Goal: Contribute content

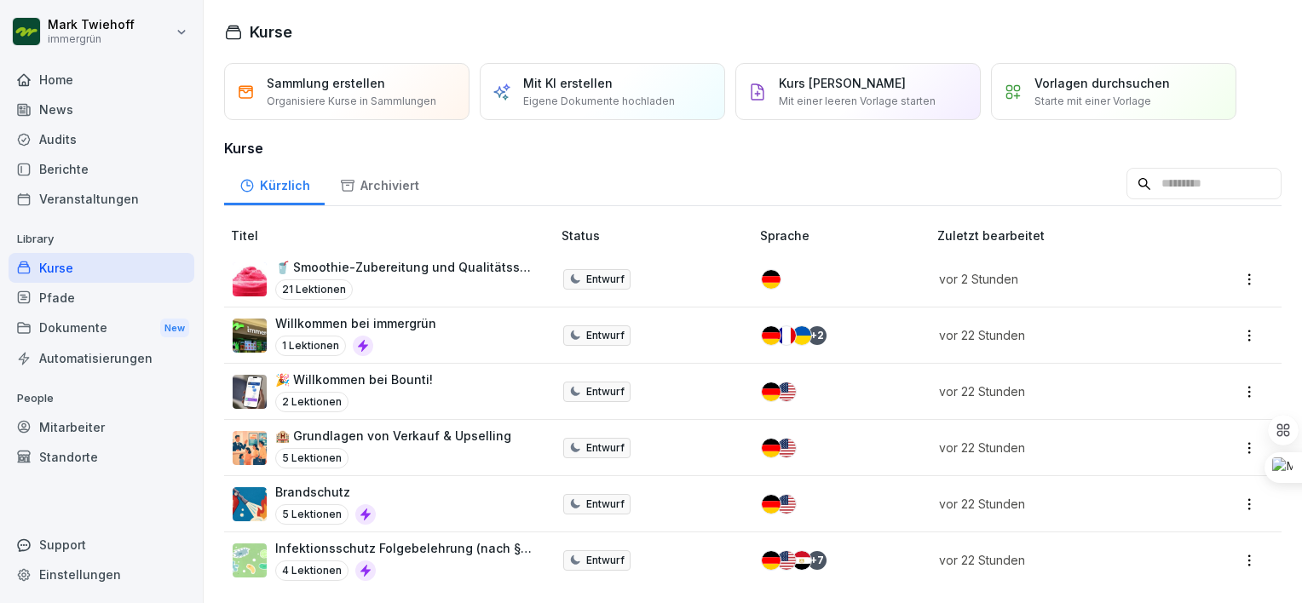
click at [521, 89] on div "Mit KI erstellen Eigene Dokumente hochladen" at bounding box center [602, 91] width 245 height 57
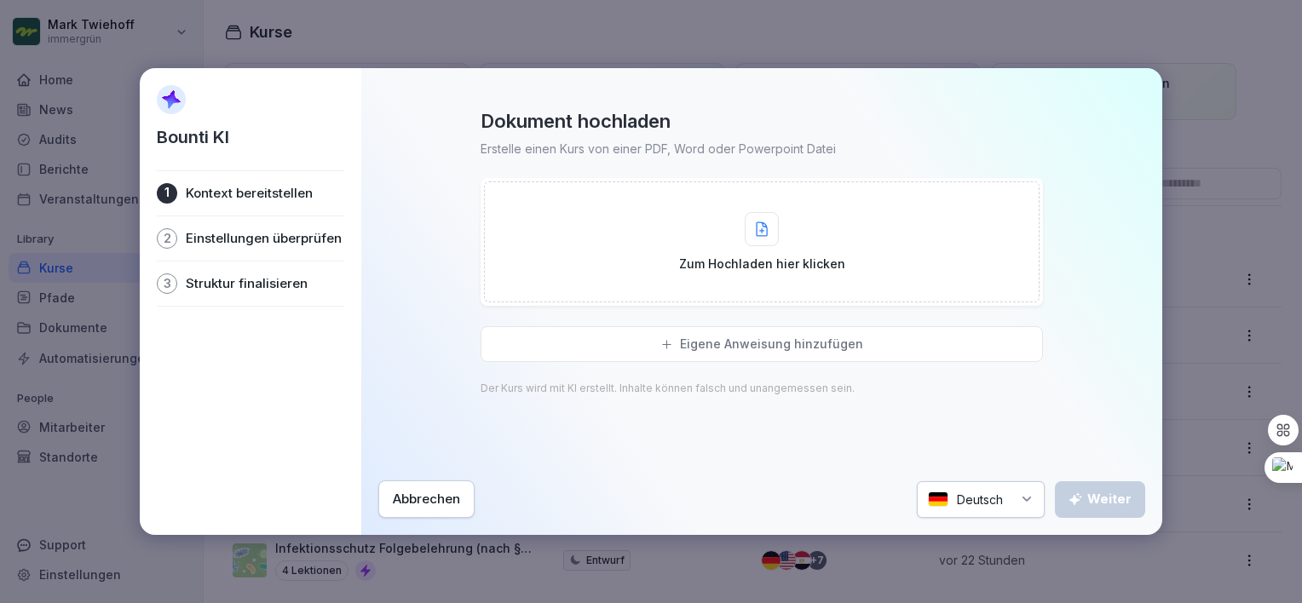
click at [728, 235] on div "Zum Hochladen hier klicken" at bounding box center [762, 242] width 166 height 60
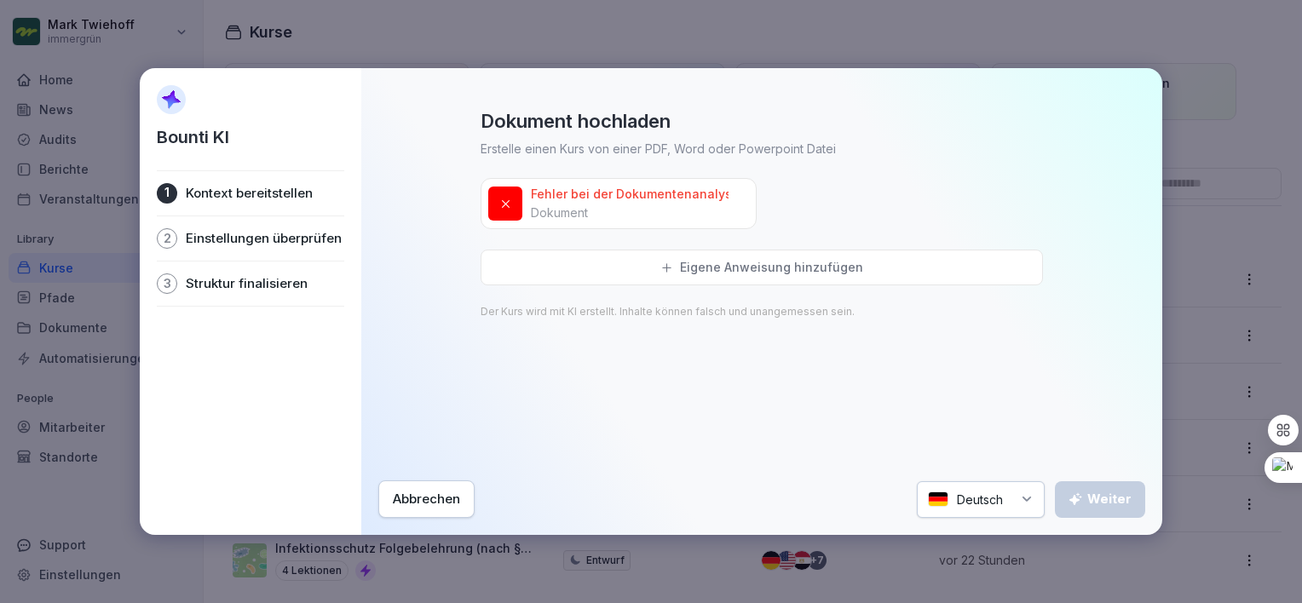
click at [504, 204] on icon at bounding box center [506, 204] width 8 height 8
click at [748, 187] on icon at bounding box center [750, 185] width 10 height 10
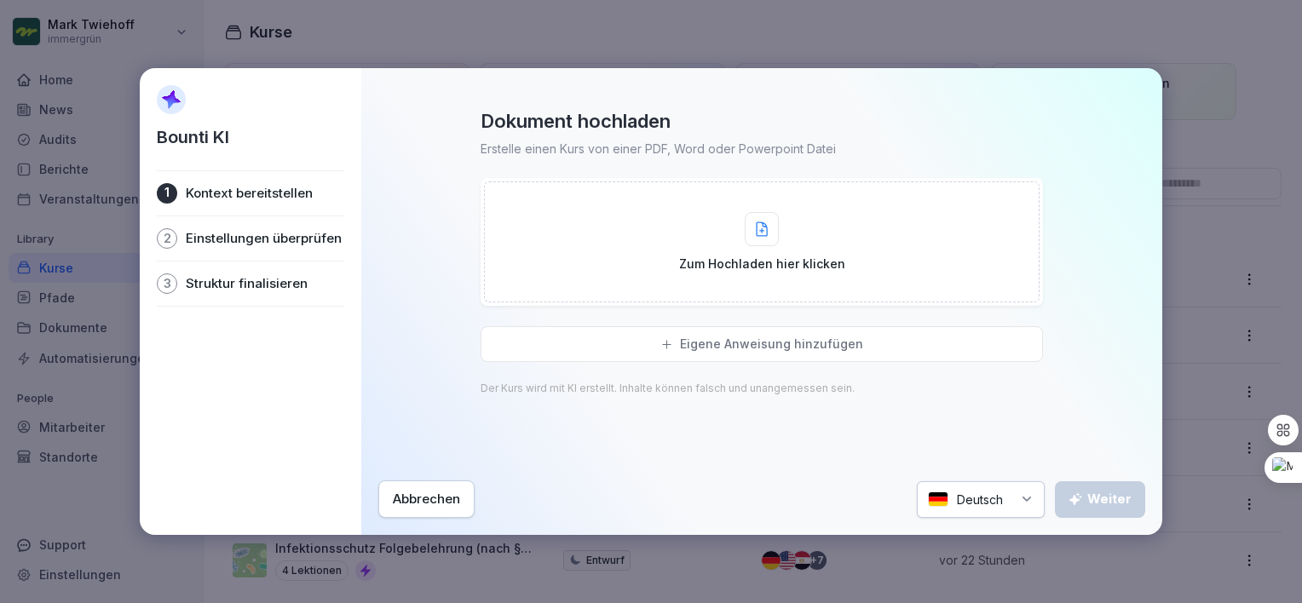
click at [739, 261] on p "Zum Hochladen hier klicken" at bounding box center [762, 264] width 166 height 18
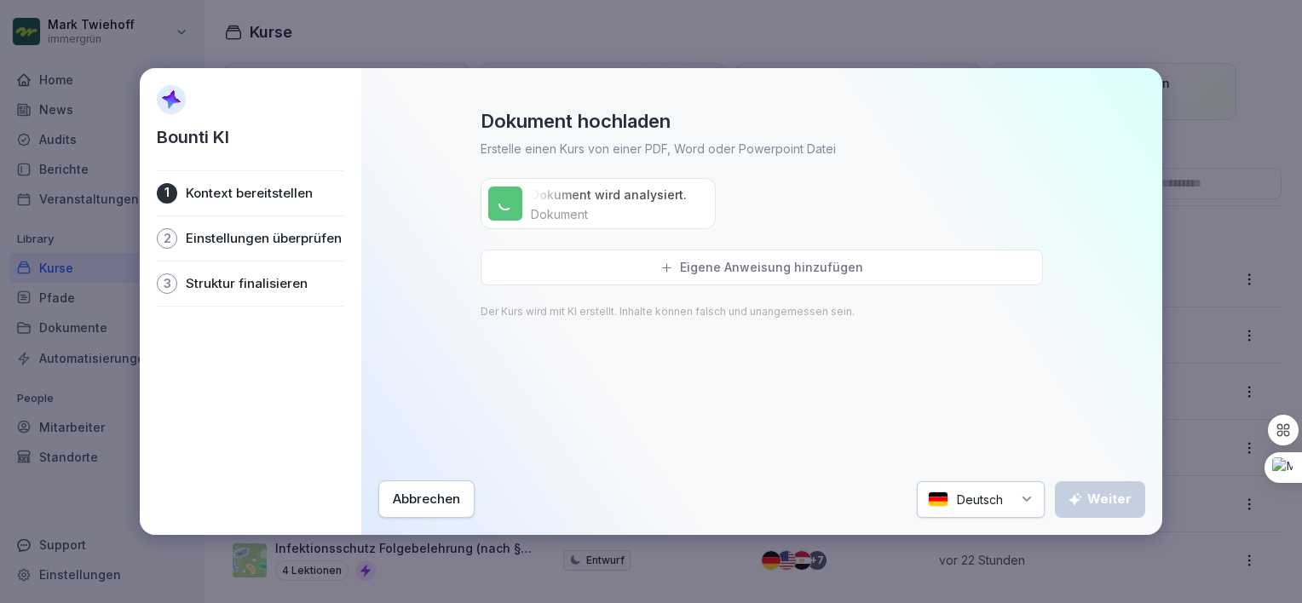
click at [688, 268] on p "Eigene Anweisung hinzufügen" at bounding box center [771, 267] width 183 height 15
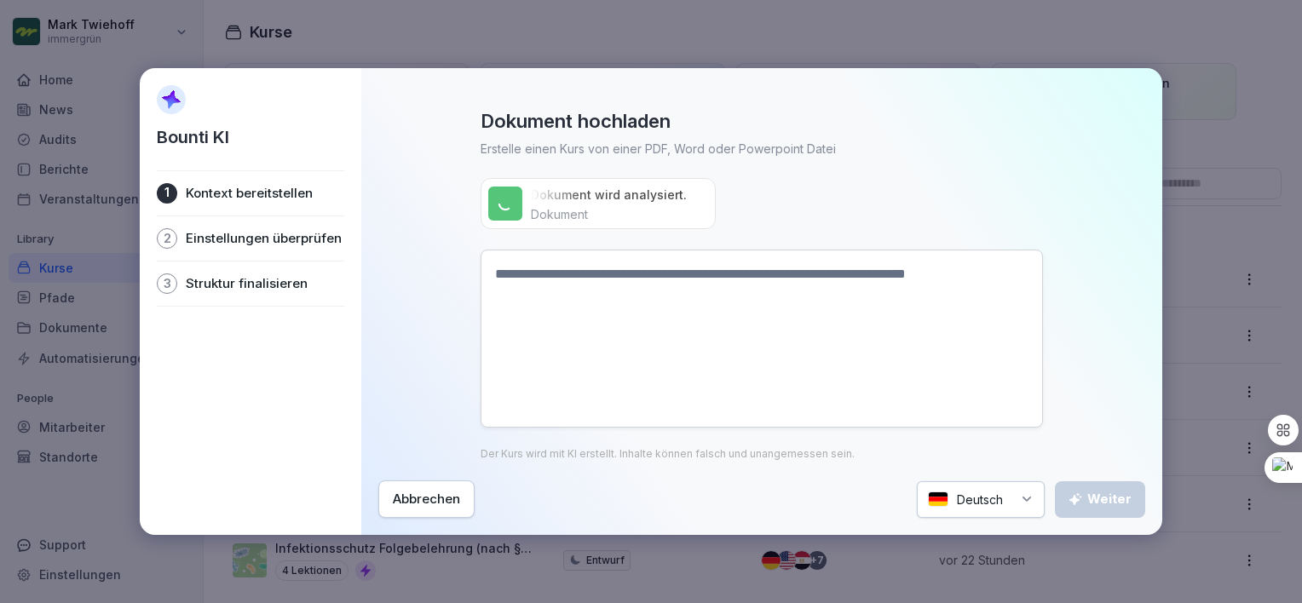
click at [434, 229] on div "Dokument hochladen Erstelle einen Kurs von einer PDF, Word oder Powerpoint Date…" at bounding box center [761, 284] width 767 height 351
click at [566, 273] on textarea at bounding box center [761, 339] width 562 height 178
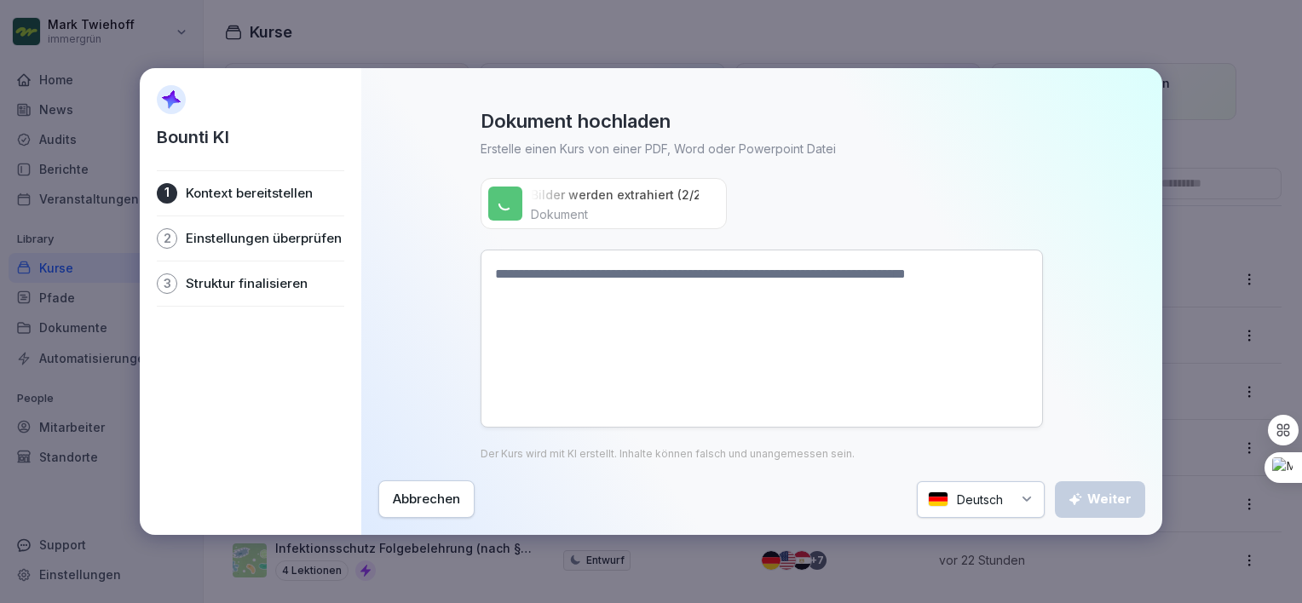
click at [451, 227] on div "Dokument hochladen Erstelle einen Kurs von einer PDF, Word oder Powerpoint Date…" at bounding box center [761, 284] width 767 height 351
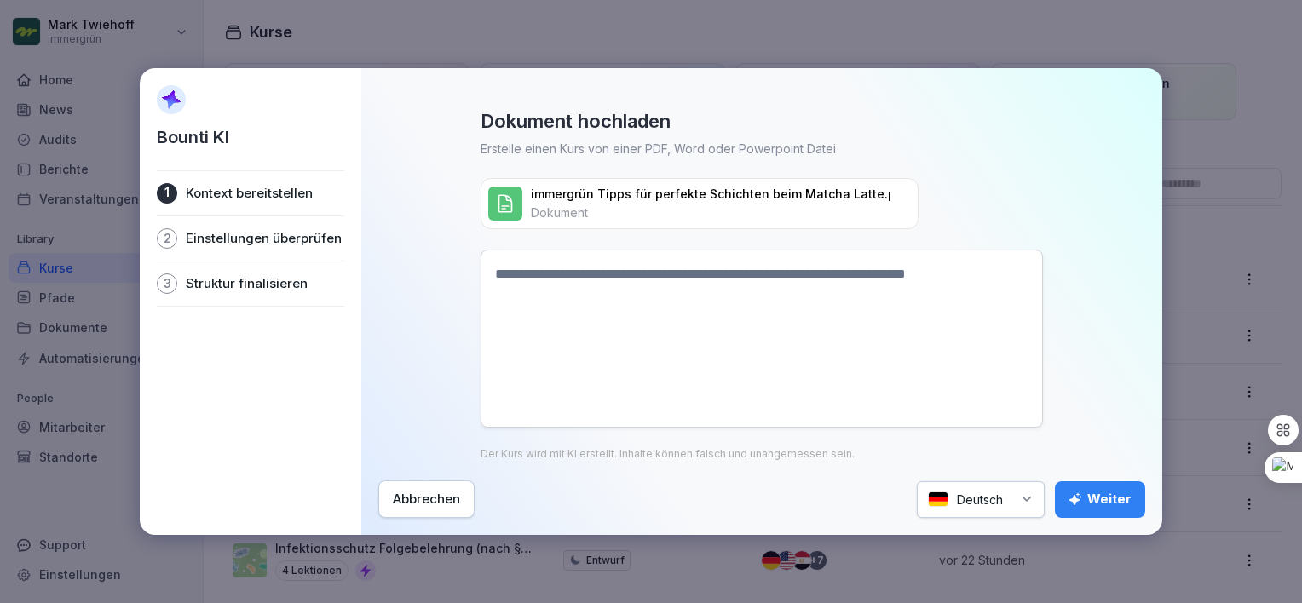
click at [910, 187] on icon at bounding box center [912, 185] width 10 height 10
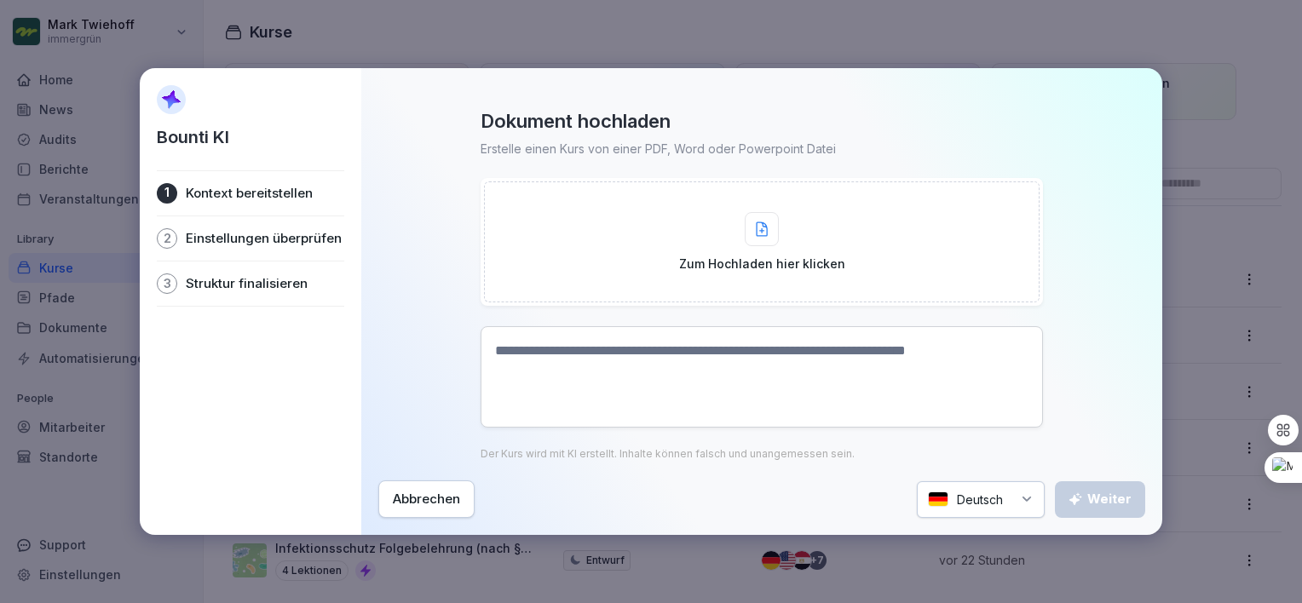
click at [682, 351] on textarea at bounding box center [761, 376] width 562 height 101
type textarea "*"
click at [650, 354] on textarea at bounding box center [761, 376] width 562 height 101
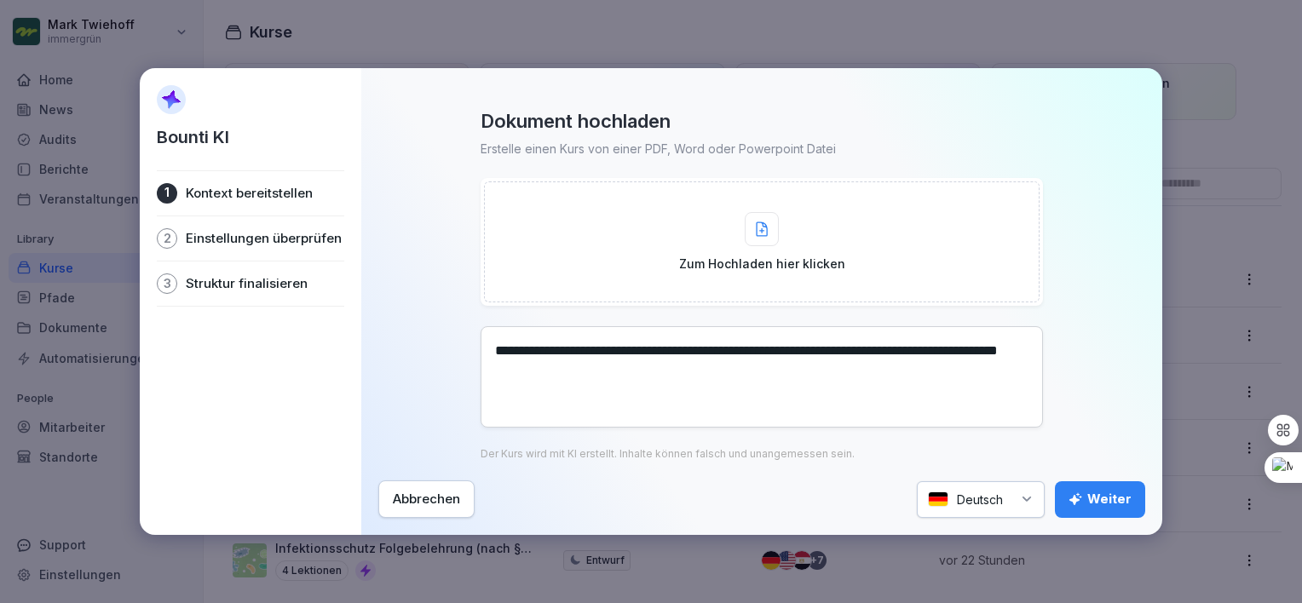
type textarea "**********"
click at [768, 227] on div at bounding box center [762, 229] width 34 height 34
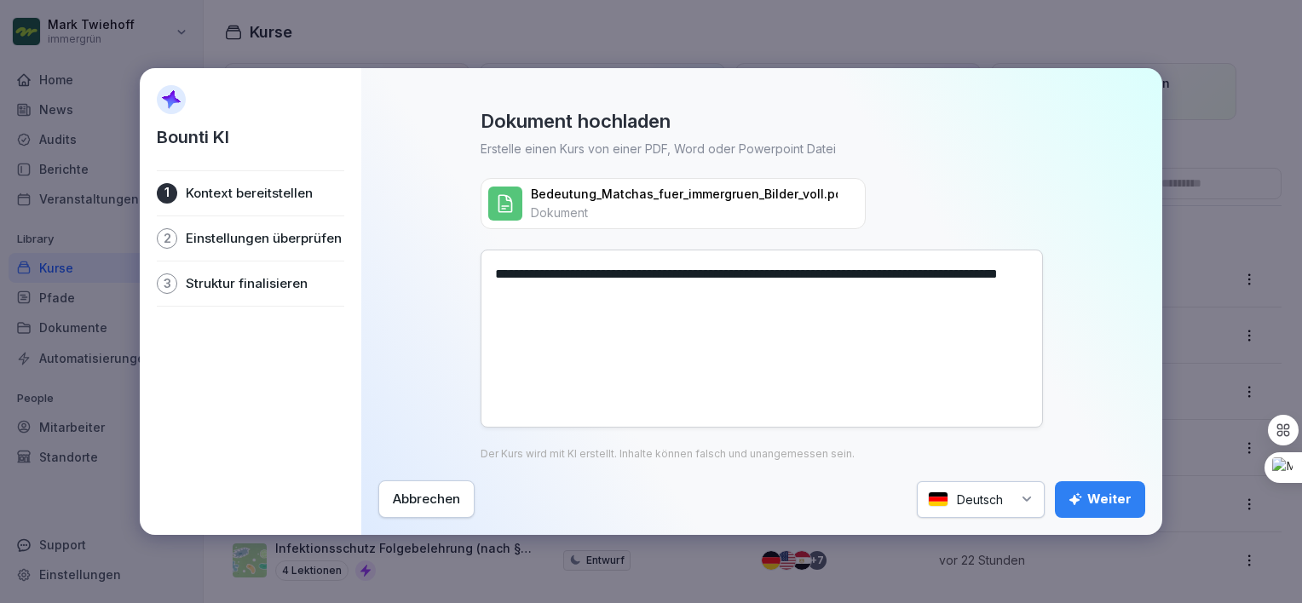
click at [1113, 505] on div "Weiter" at bounding box center [1099, 499] width 63 height 19
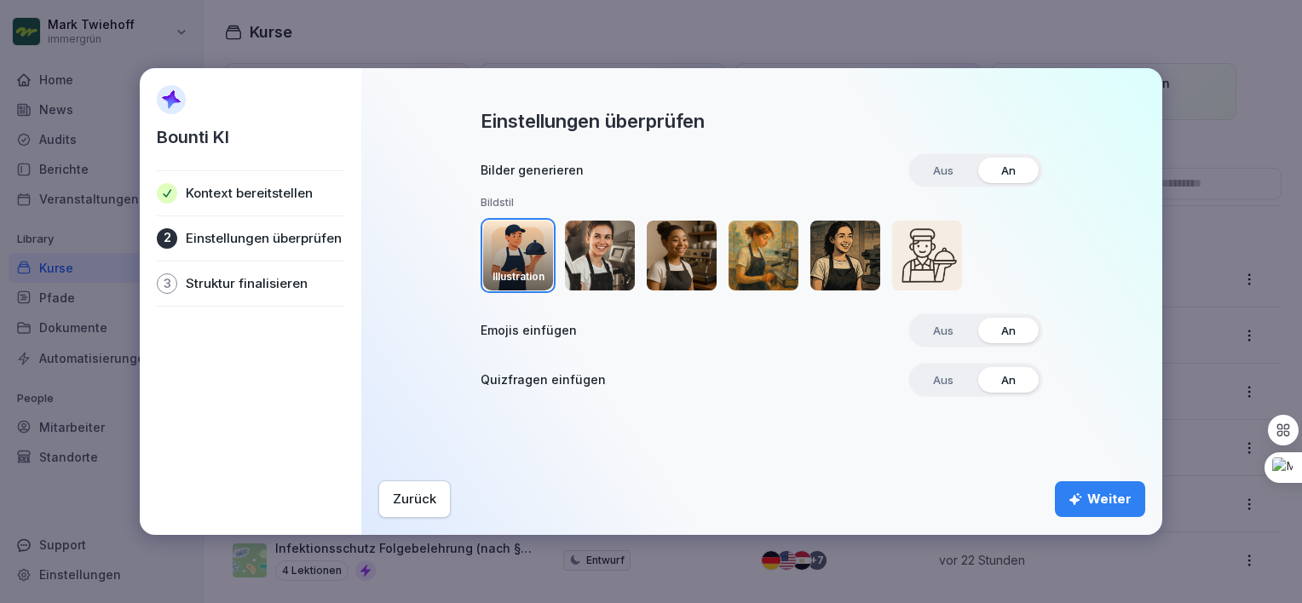
click at [1106, 500] on div "Weiter" at bounding box center [1099, 499] width 63 height 19
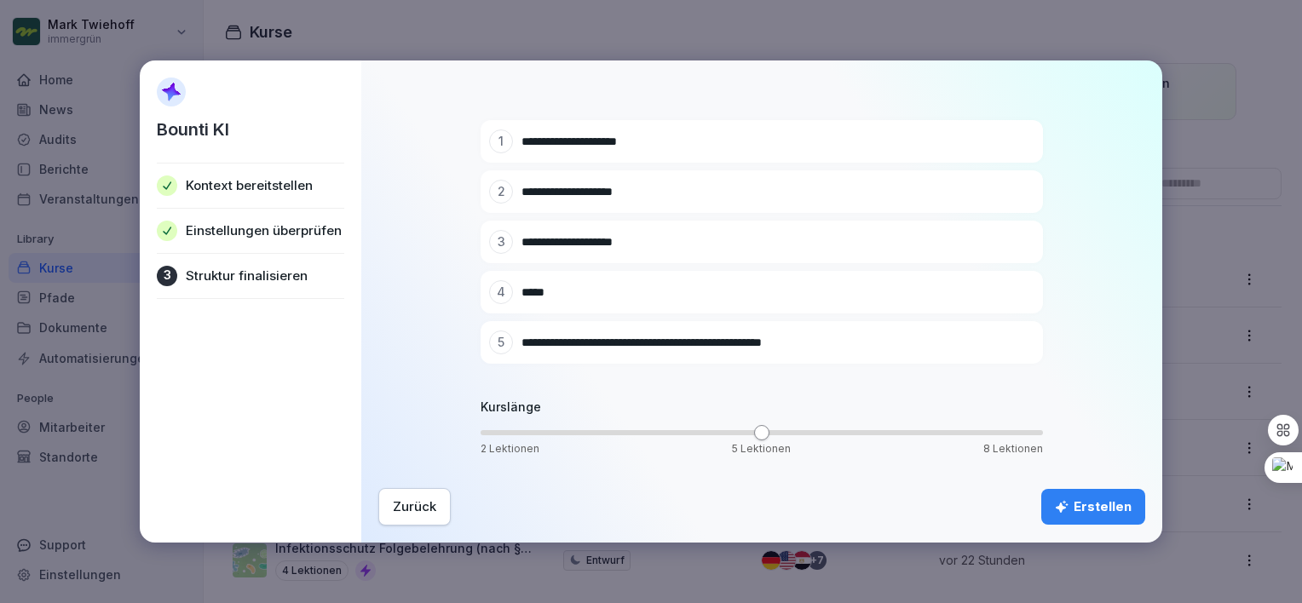
scroll to position [120, 0]
click at [1099, 512] on div "Erstellen" at bounding box center [1093, 506] width 77 height 19
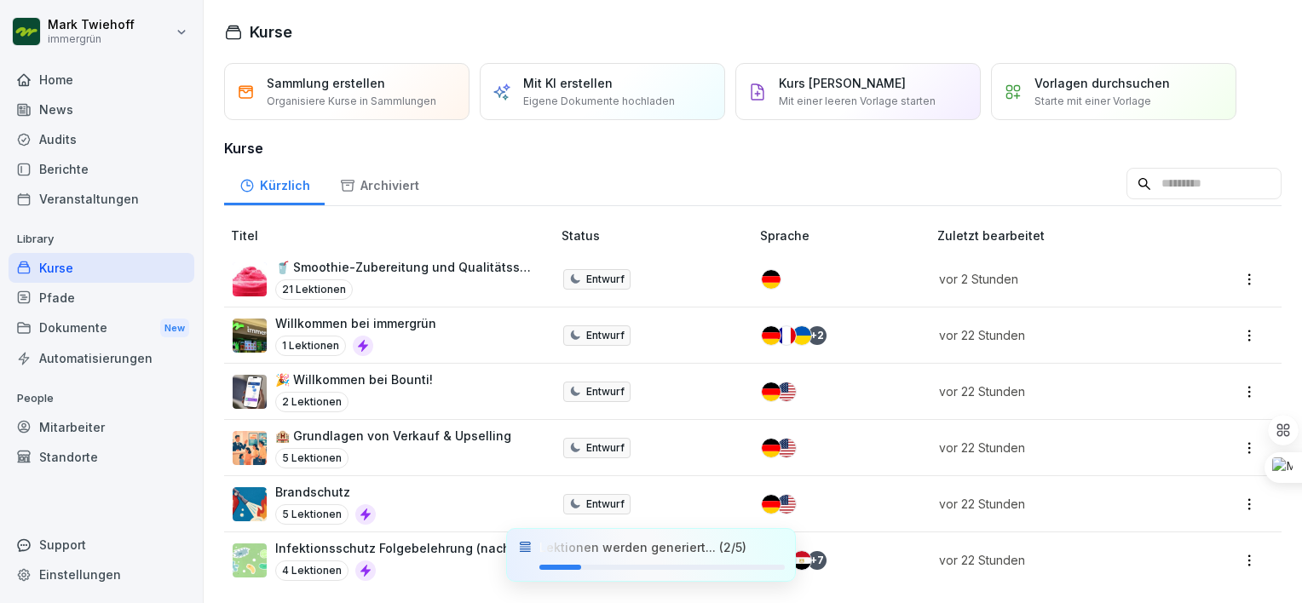
scroll to position [9, 0]
click at [740, 555] on div "Öffnen" at bounding box center [755, 555] width 42 height 19
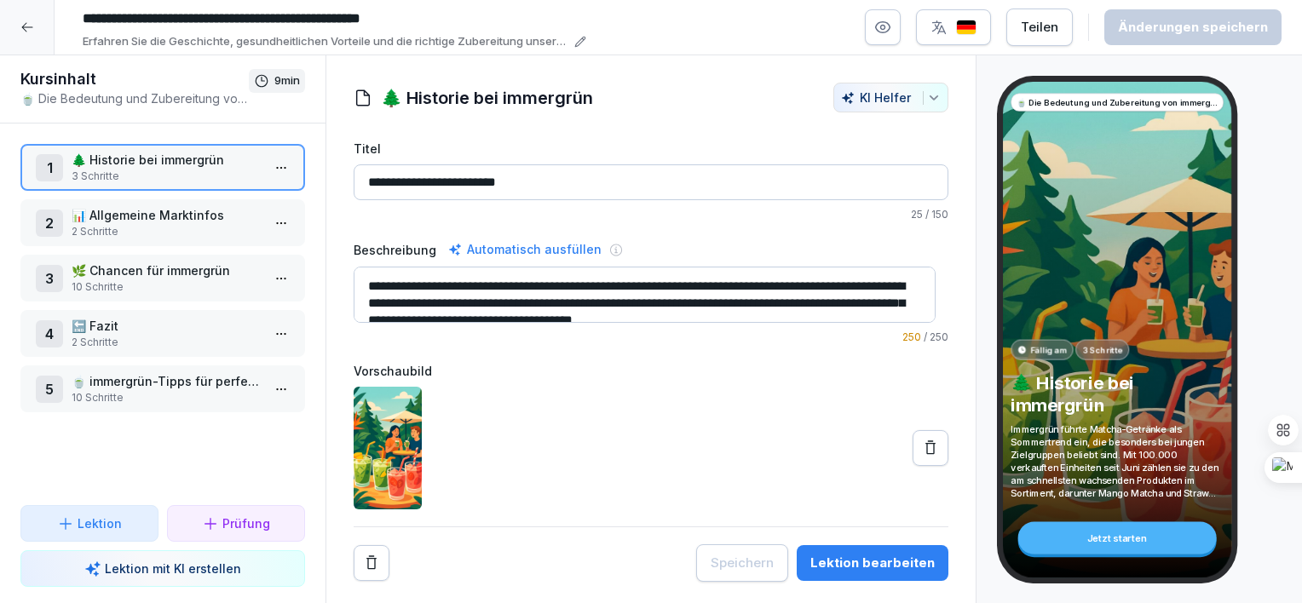
click at [1061, 535] on div "Jetzt starten" at bounding box center [1117, 538] width 198 height 32
click at [855, 554] on div "Lektion bearbeiten" at bounding box center [872, 563] width 124 height 19
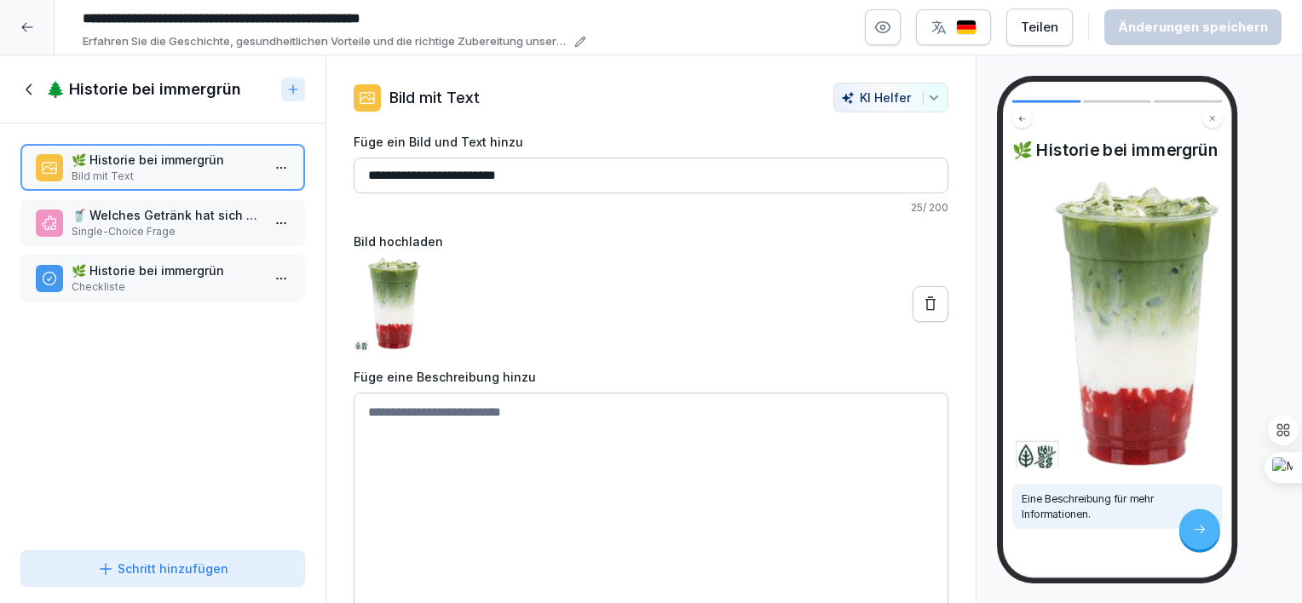
click at [191, 218] on p "🥤 Welches Getränk hat sich seit seiner Einführung als eines der am schnellsten …" at bounding box center [166, 215] width 189 height 18
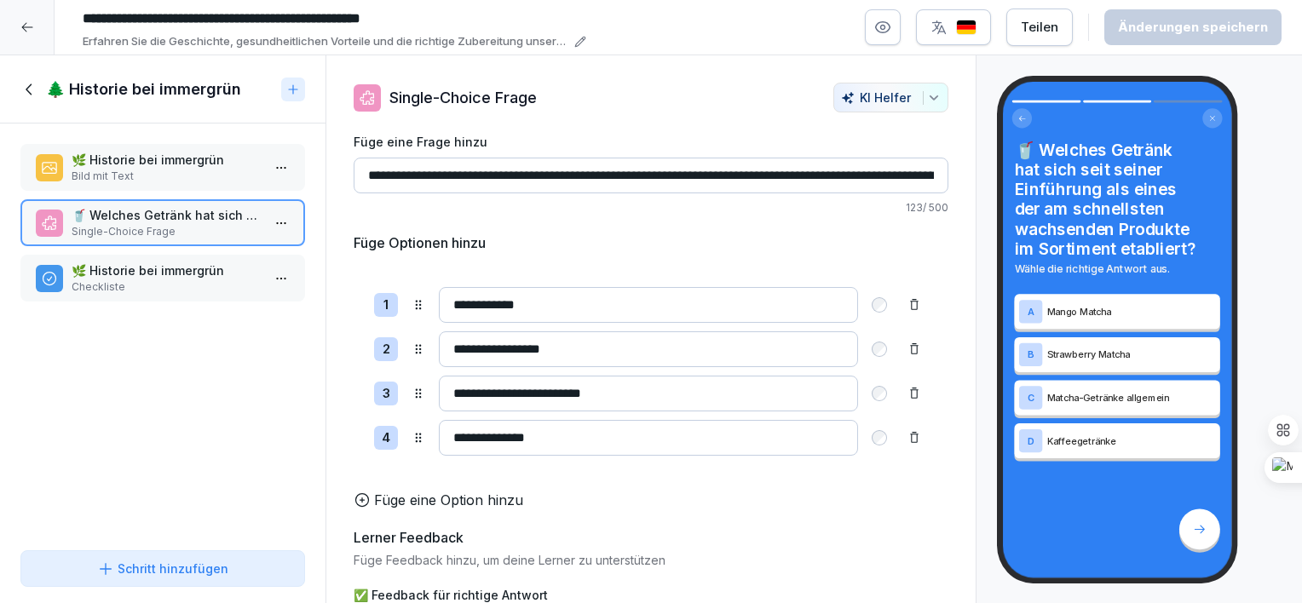
click at [180, 267] on p "🌿 Historie bei immergrün" at bounding box center [166, 271] width 189 height 18
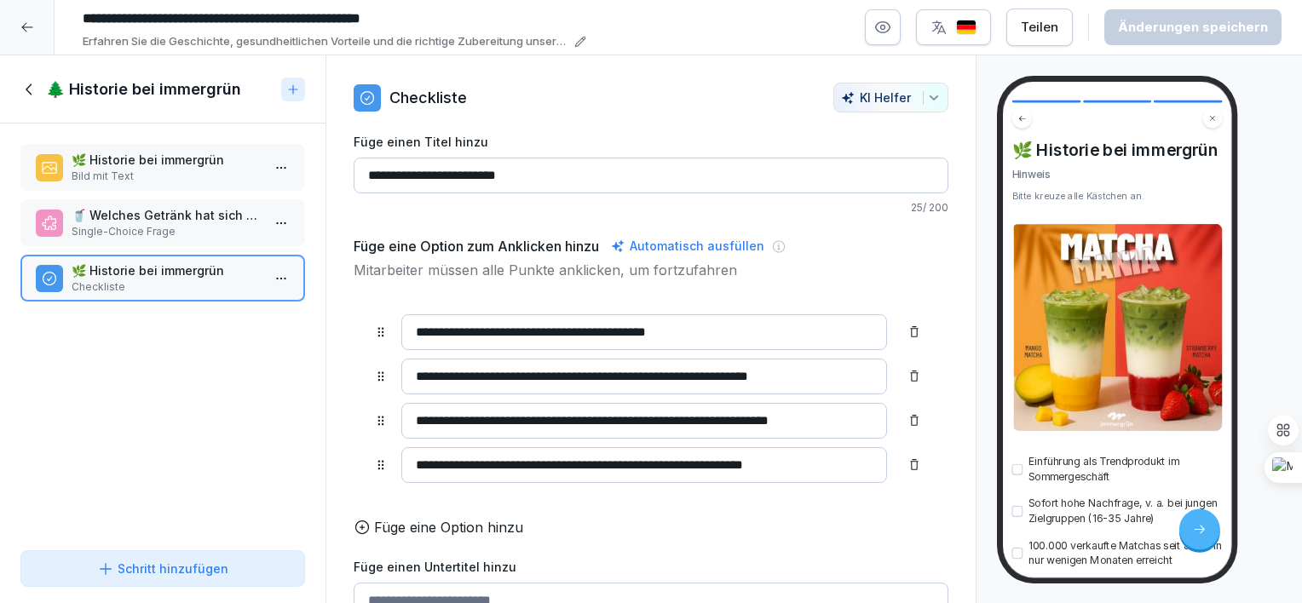
click at [28, 95] on icon at bounding box center [29, 89] width 19 height 19
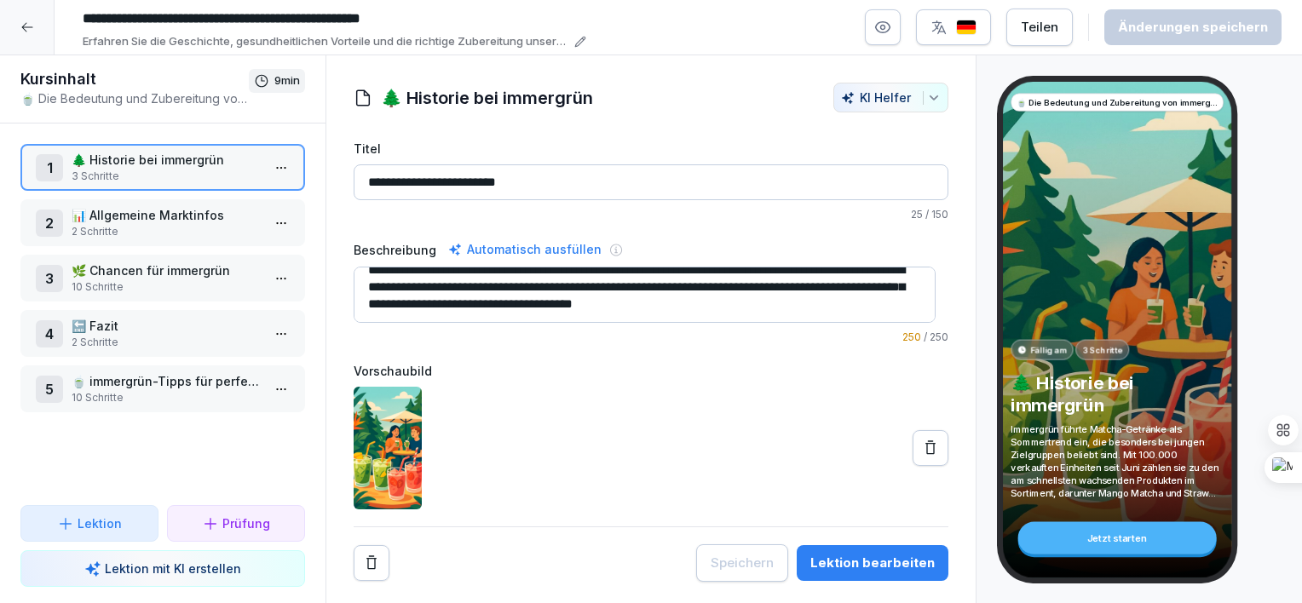
scroll to position [17, 0]
click at [204, 236] on p "2 Schritte" at bounding box center [166, 231] width 189 height 15
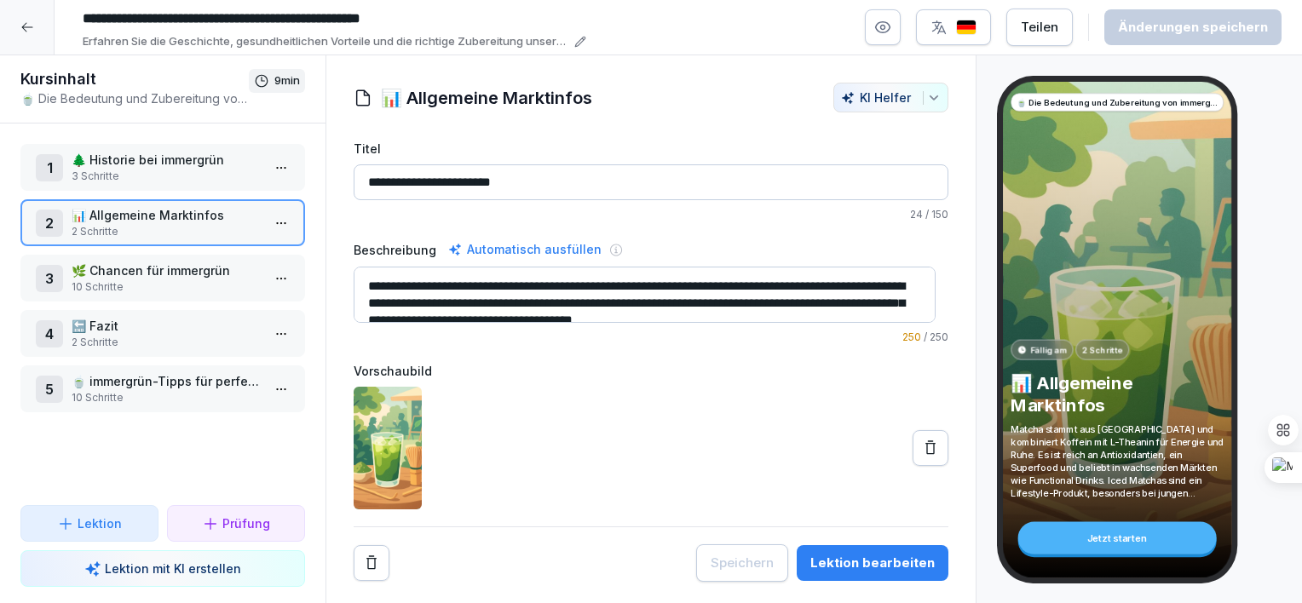
scroll to position [17, 0]
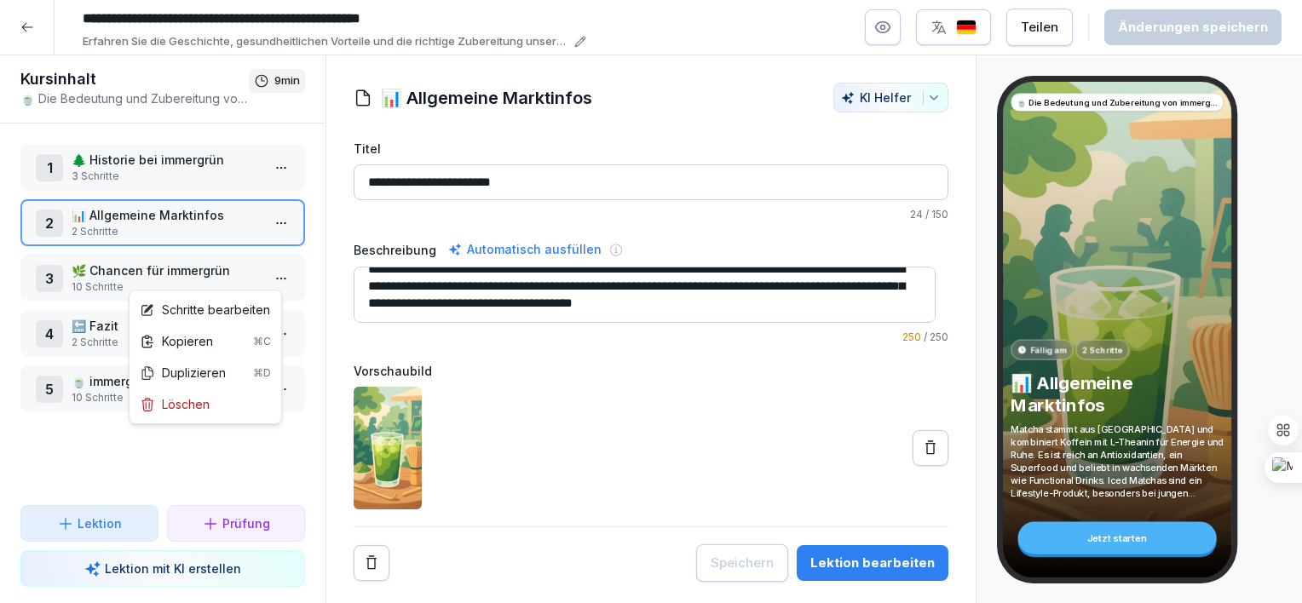
click at [269, 281] on html "**********" at bounding box center [651, 301] width 1302 height 603
click at [124, 279] on html "**********" at bounding box center [651, 301] width 1302 height 603
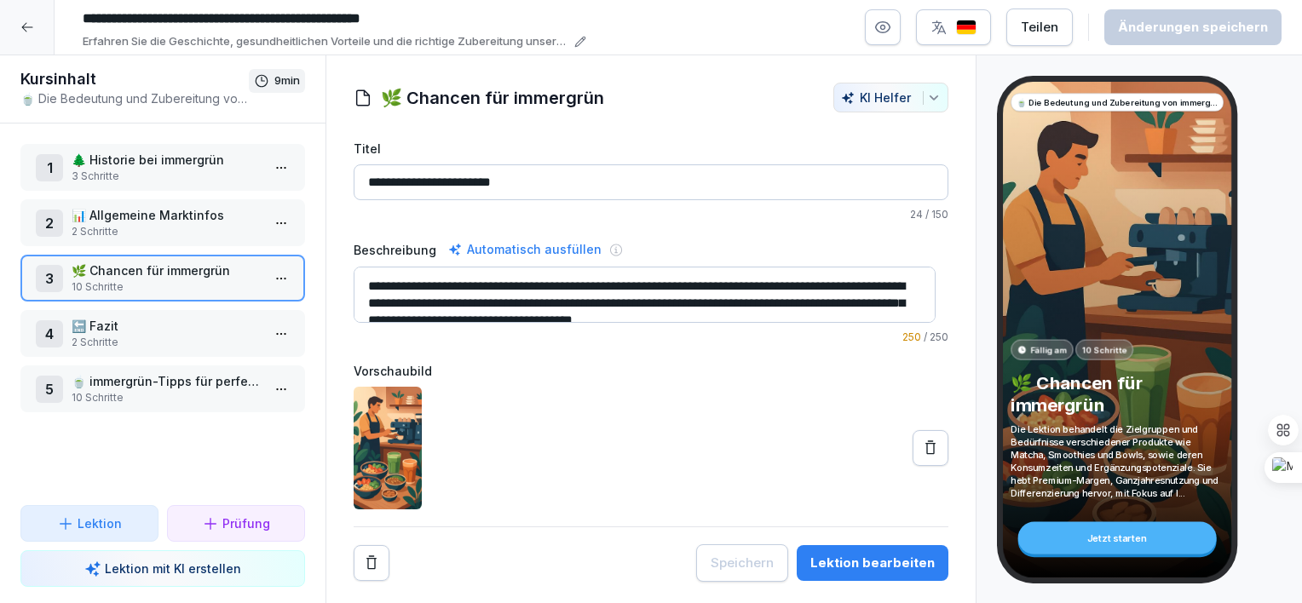
click at [227, 338] on p "2 Schritte" at bounding box center [166, 342] width 189 height 15
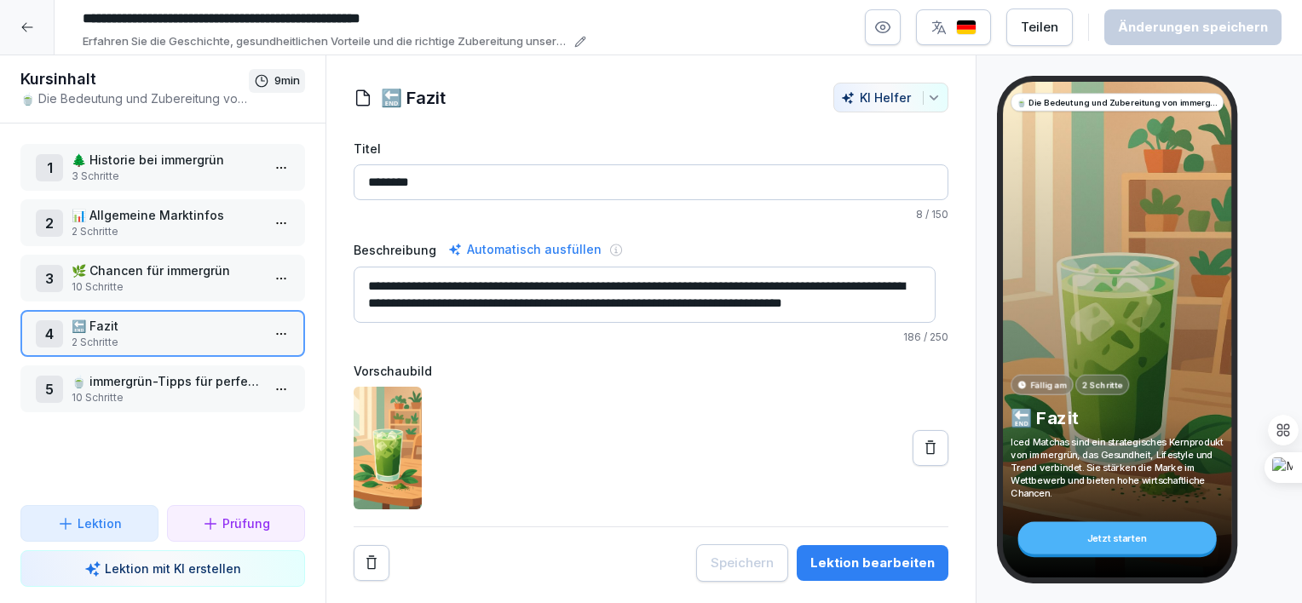
click at [181, 379] on p "🍵 immergrün-Tipps für perfekte Schichten beim Matcha Latte" at bounding box center [166, 381] width 189 height 18
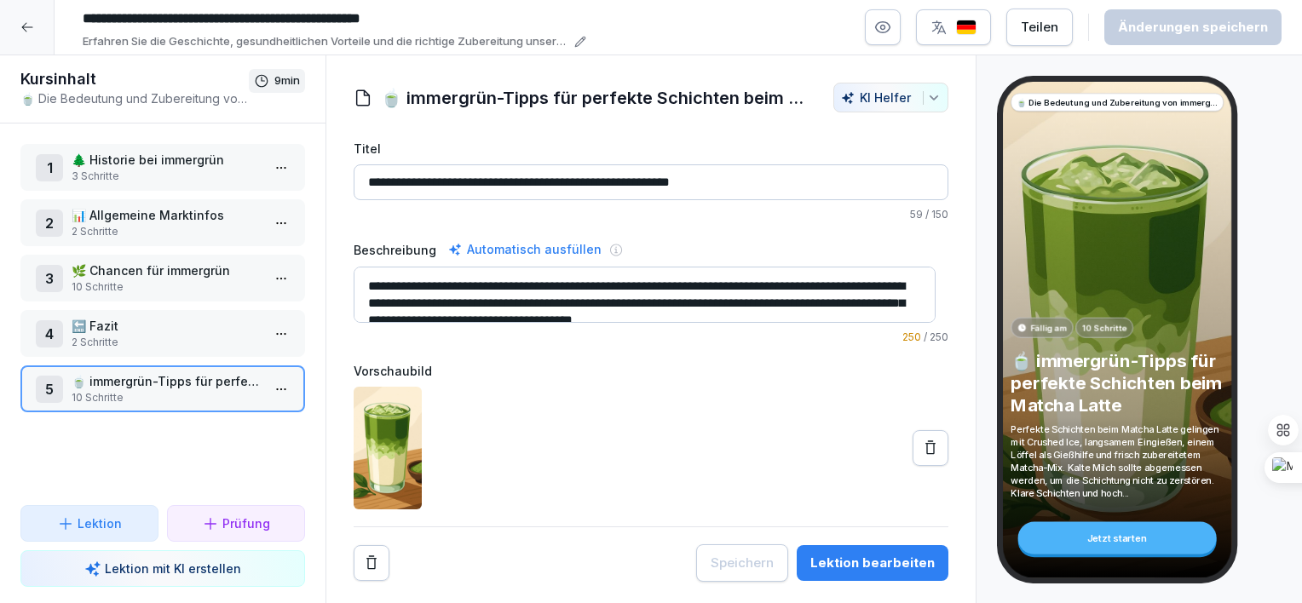
click at [184, 172] on p "3 Schritte" at bounding box center [166, 176] width 189 height 15
